Goal: Transaction & Acquisition: Purchase product/service

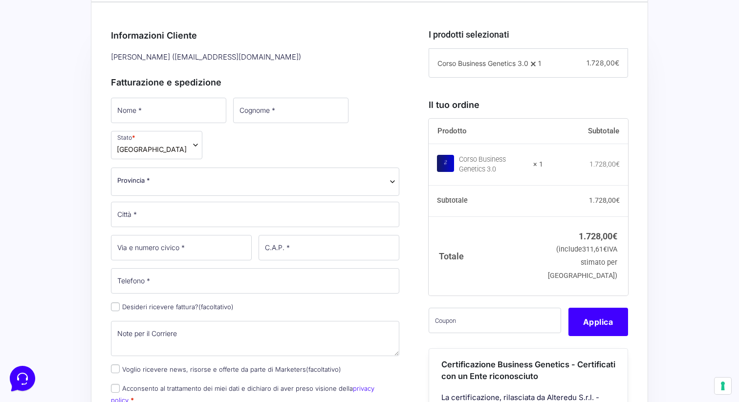
scroll to position [280, 0]
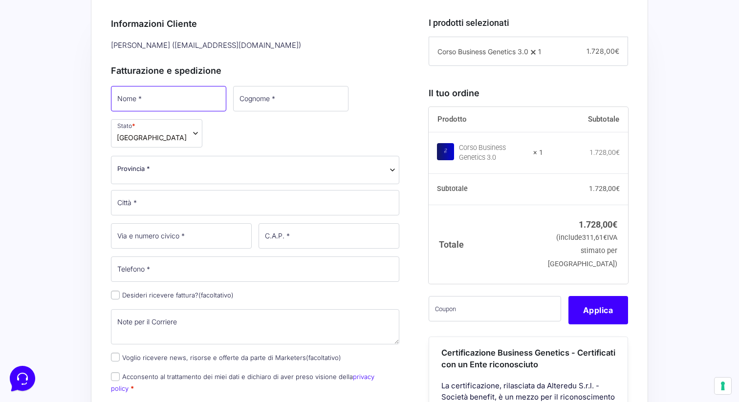
click at [181, 101] on input "Nome *" at bounding box center [168, 98] width 115 height 25
type input "[PERSON_NAME]"
type input "[PHONE_NUMBER]"
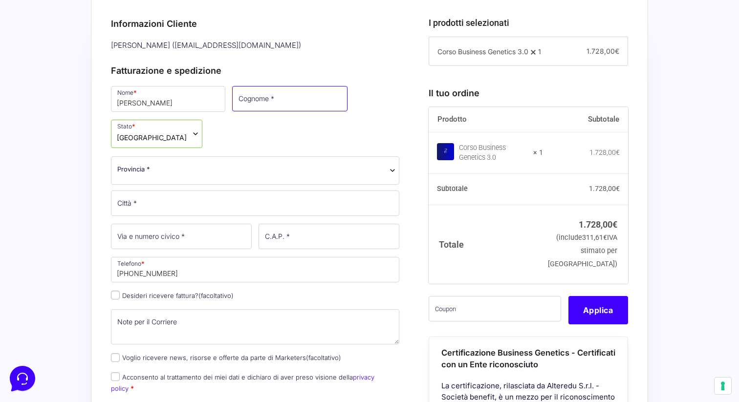
click at [251, 110] on input "Cognome *" at bounding box center [289, 98] width 115 height 25
type input "Chiaruttini"
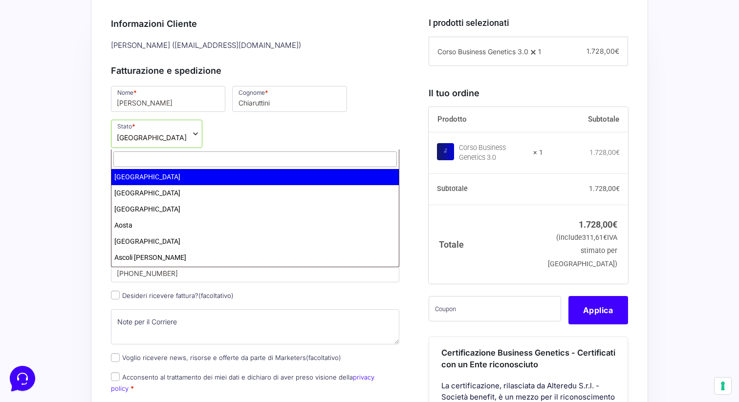
click at [236, 164] on span "Provincia *" at bounding box center [255, 169] width 276 height 10
type input "por"
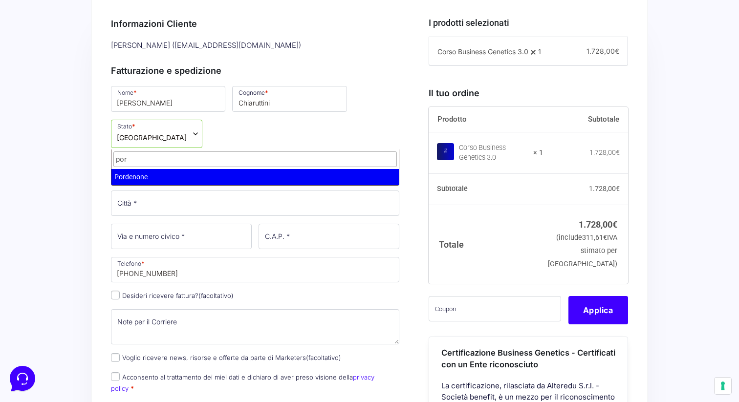
select select "PN"
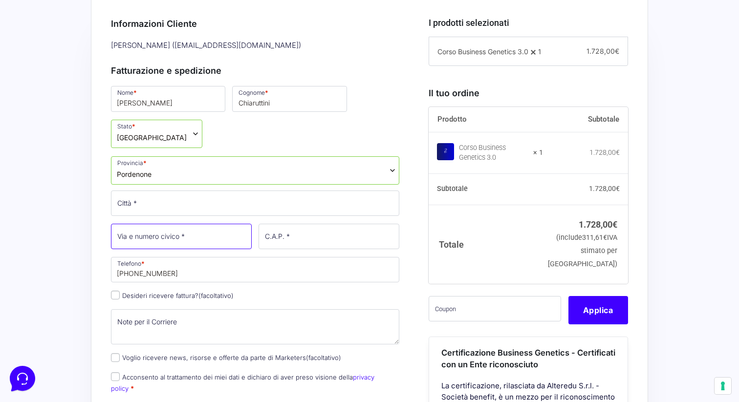
click at [205, 224] on input "Via e numero civico *" at bounding box center [181, 236] width 141 height 25
type input "[STREET_ADDRESS]"
click at [289, 224] on input "C.A.P. *" at bounding box center [329, 236] width 141 height 25
type input "33078"
click at [77, 210] on div "Acquisti Protetti Reso Gratuito Pagamenti Flessibili Riepilogo Ordine 1.728,00 …" at bounding box center [369, 396] width 739 height 915
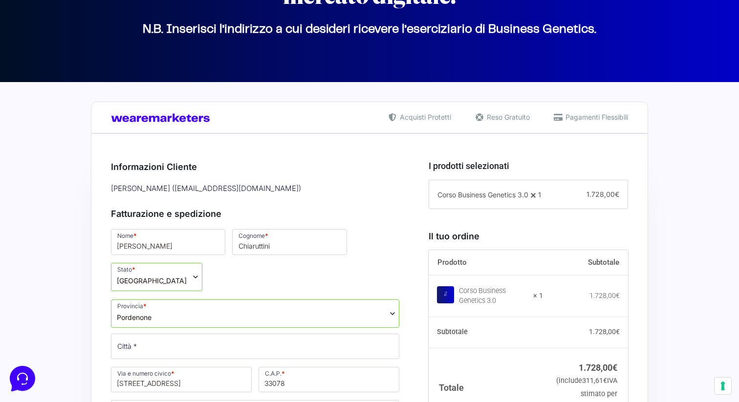
scroll to position [136, 0]
